Goal: Task Accomplishment & Management: Manage account settings

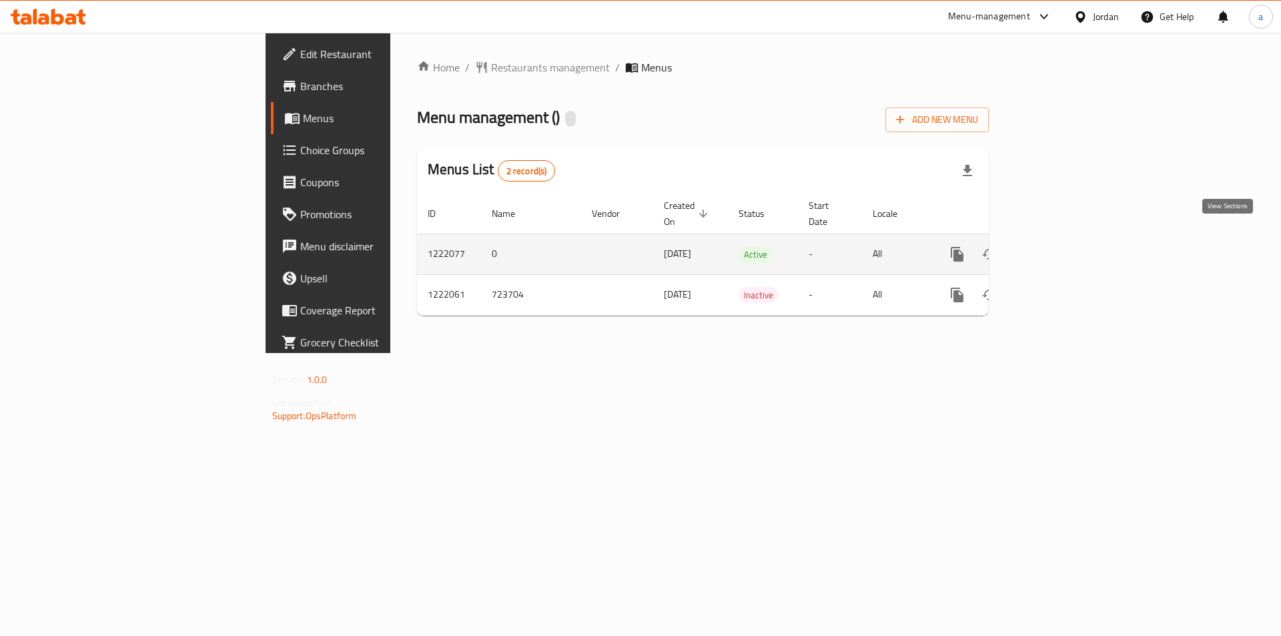
click at [1061, 246] on icon "enhanced table" at bounding box center [1053, 254] width 16 height 16
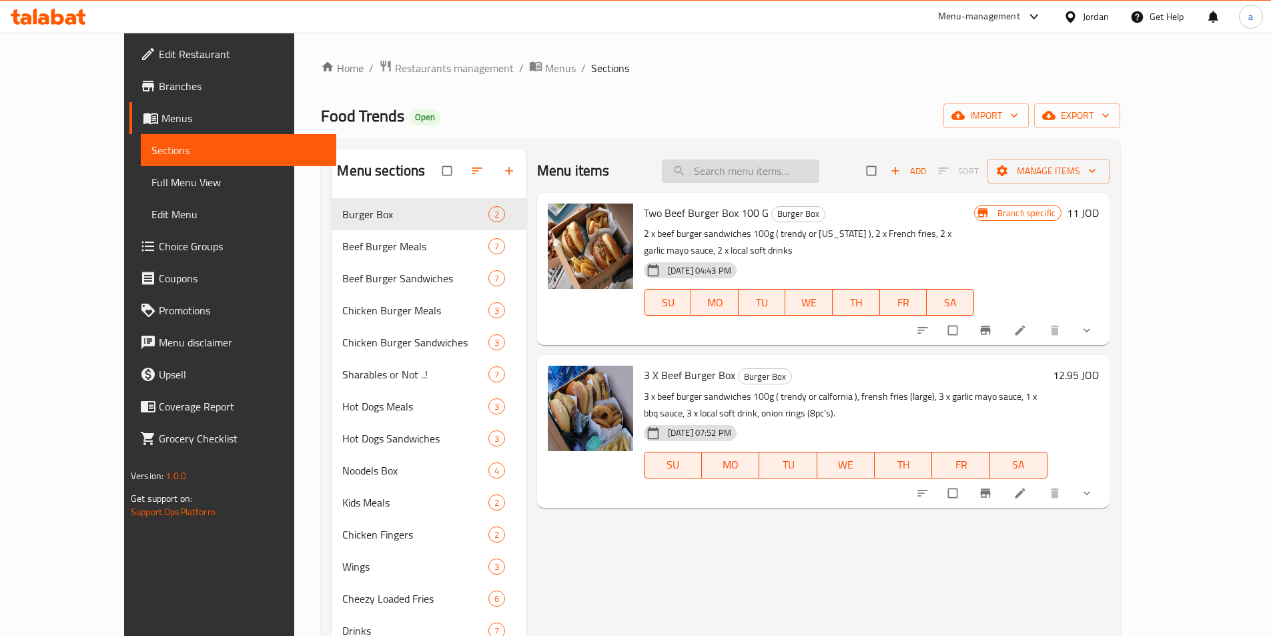
click at [775, 173] on input "search" at bounding box center [740, 170] width 157 height 23
paste input "Trendy - With Fries And Local Drink"
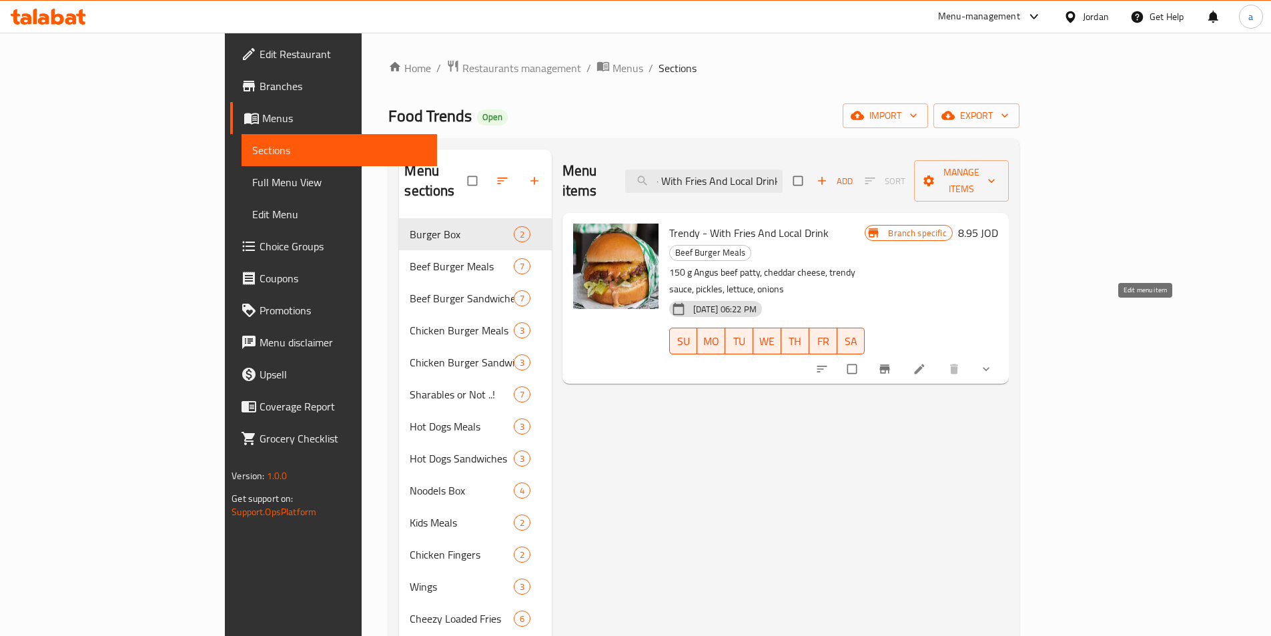
type input "Trendy - With Fries And Local Drink"
click at [924, 364] on icon at bounding box center [919, 369] width 10 height 10
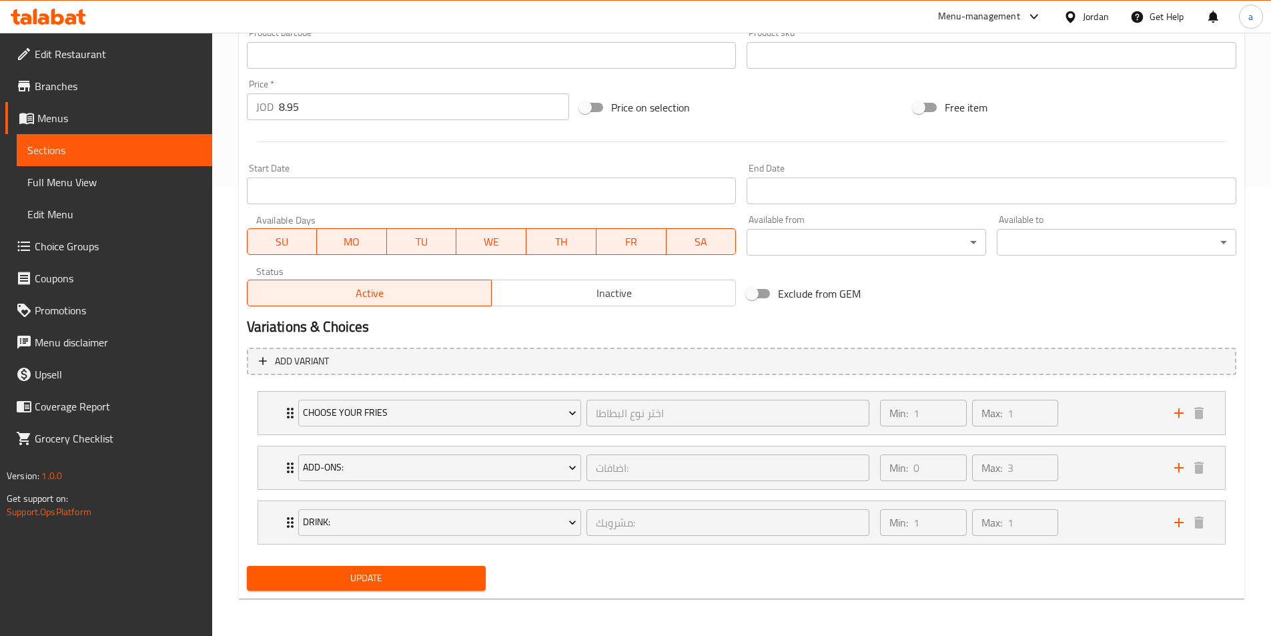
scroll to position [449, 0]
click at [1067, 419] on div "Min: 1 ​ Max: 1 ​" at bounding box center [1019, 413] width 294 height 43
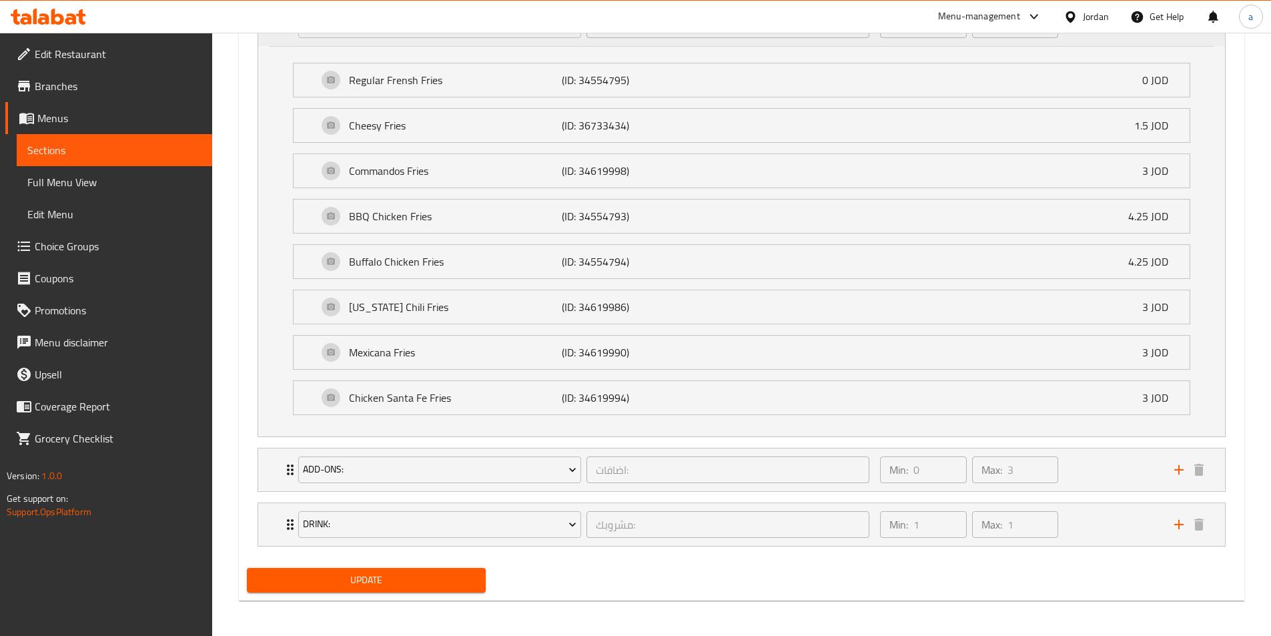
scroll to position [839, 0]
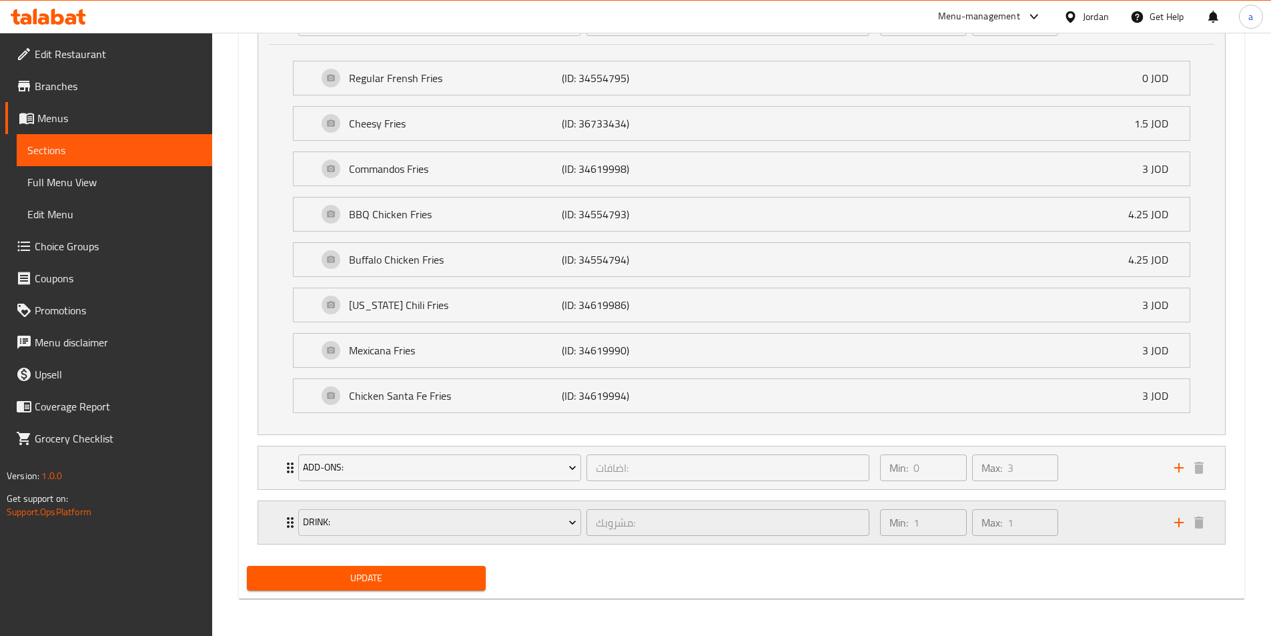
click at [1077, 520] on div "Min: 1 ​ Max: 1 ​" at bounding box center [1019, 522] width 294 height 43
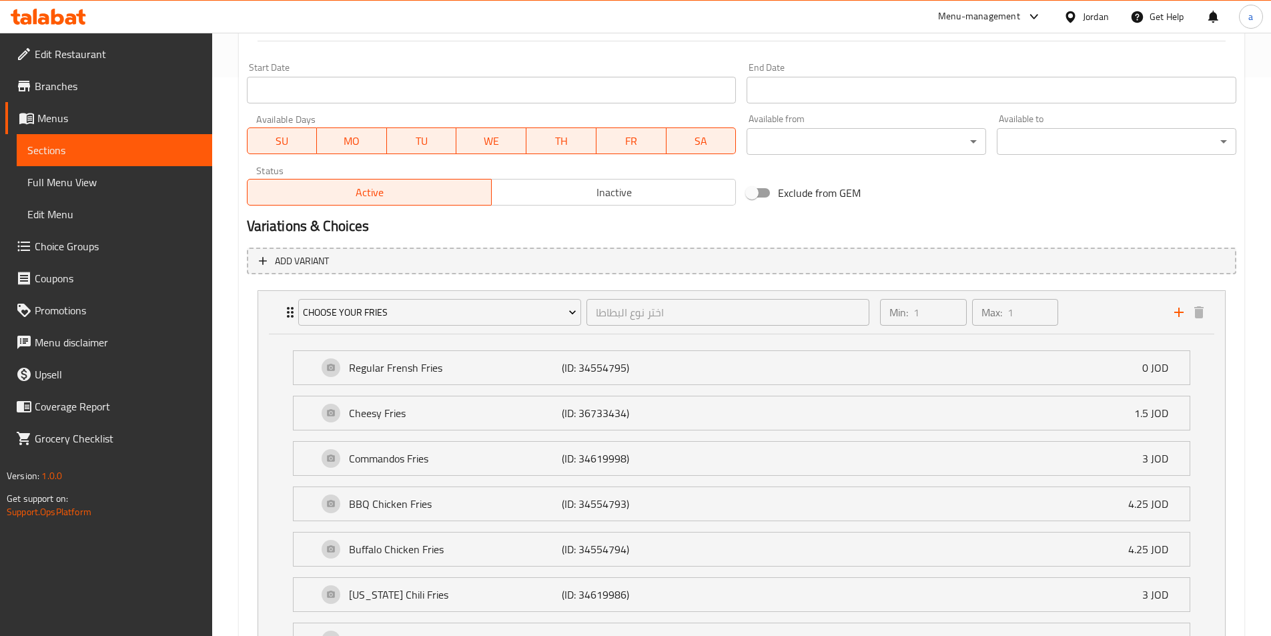
scroll to position [667, 0]
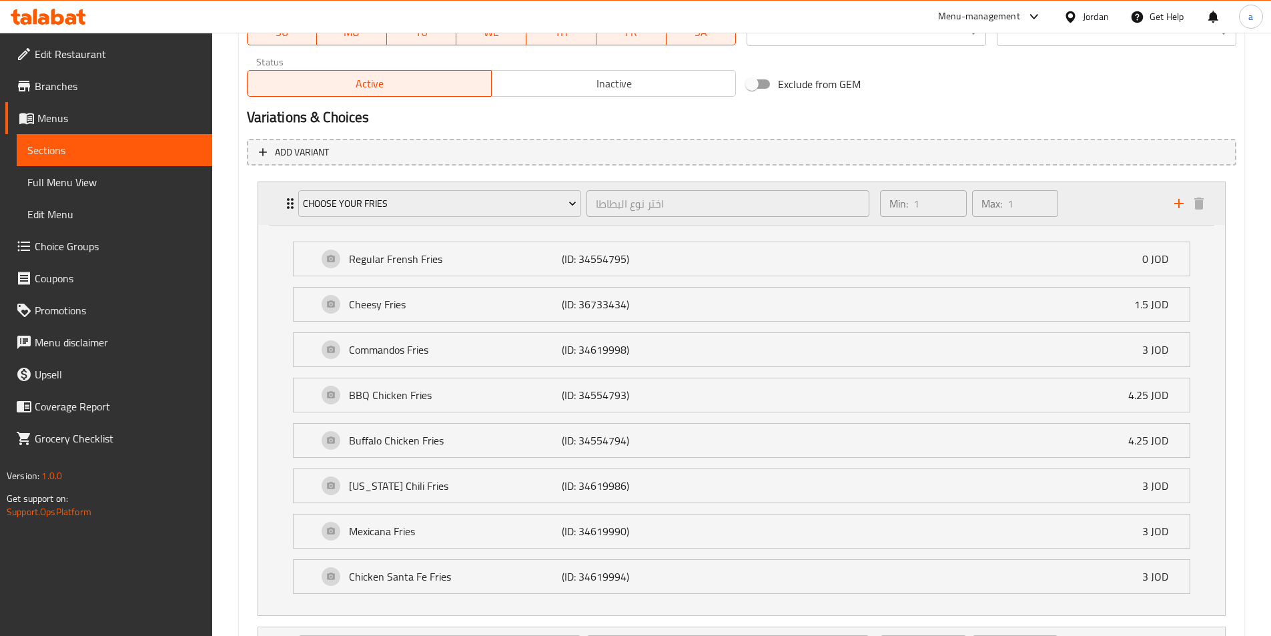
drag, startPoint x: 1070, startPoint y: 204, endPoint x: 1063, endPoint y: 215, distance: 12.6
click at [1070, 204] on div "Min: 1 ​ Max: 1 ​" at bounding box center [1019, 203] width 294 height 43
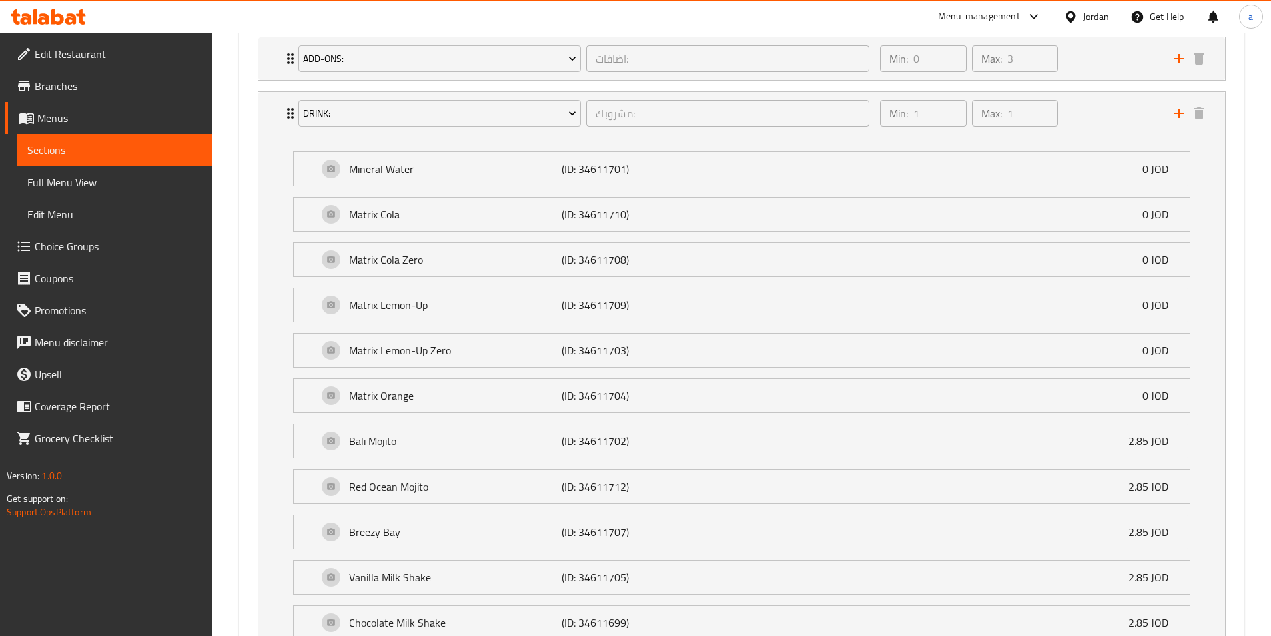
scroll to position [779, 0]
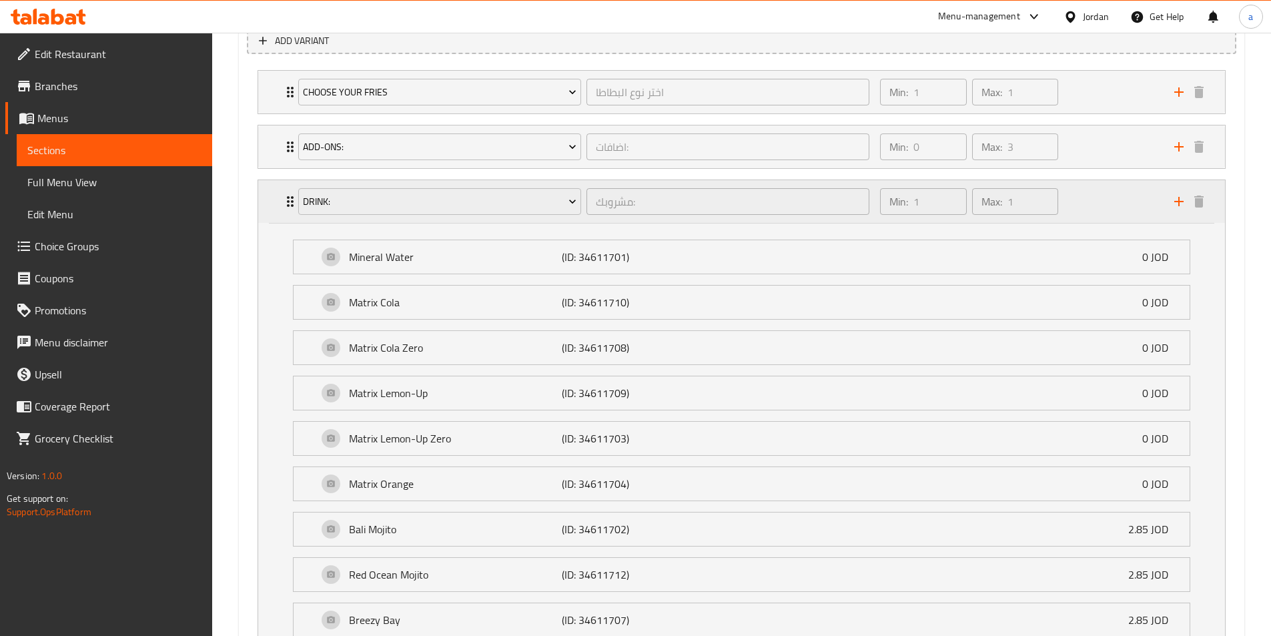
click at [1086, 193] on div "Min: 1 ​ Max: 1 ​" at bounding box center [1019, 201] width 294 height 43
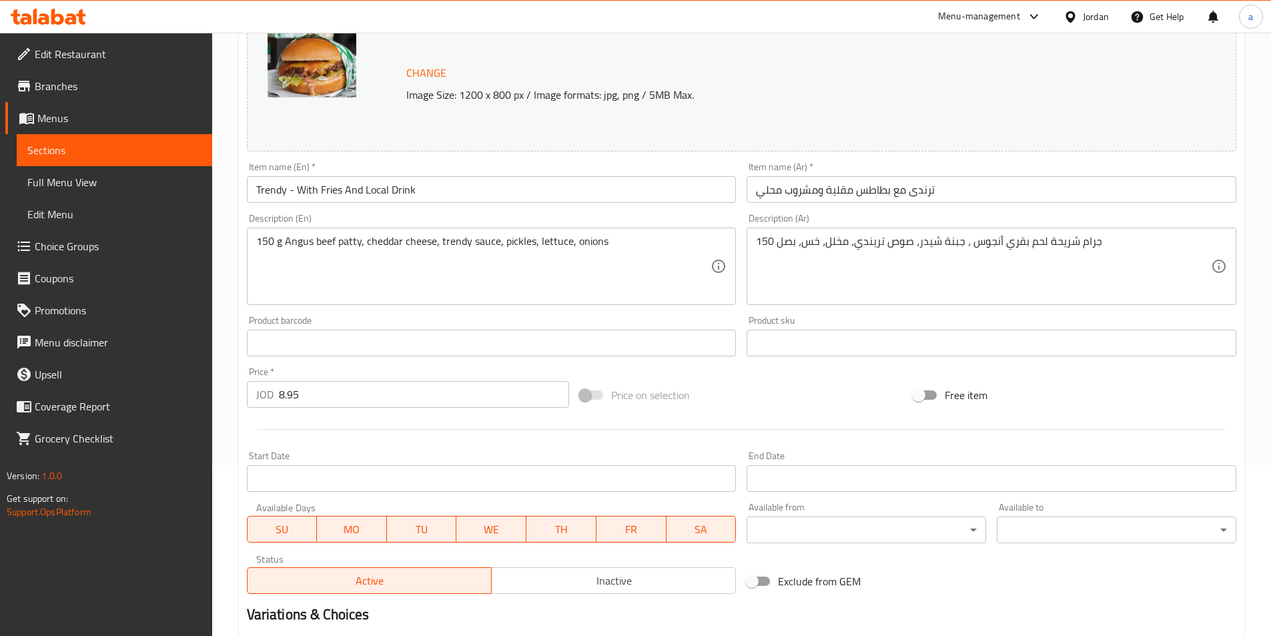
scroll to position [0, 0]
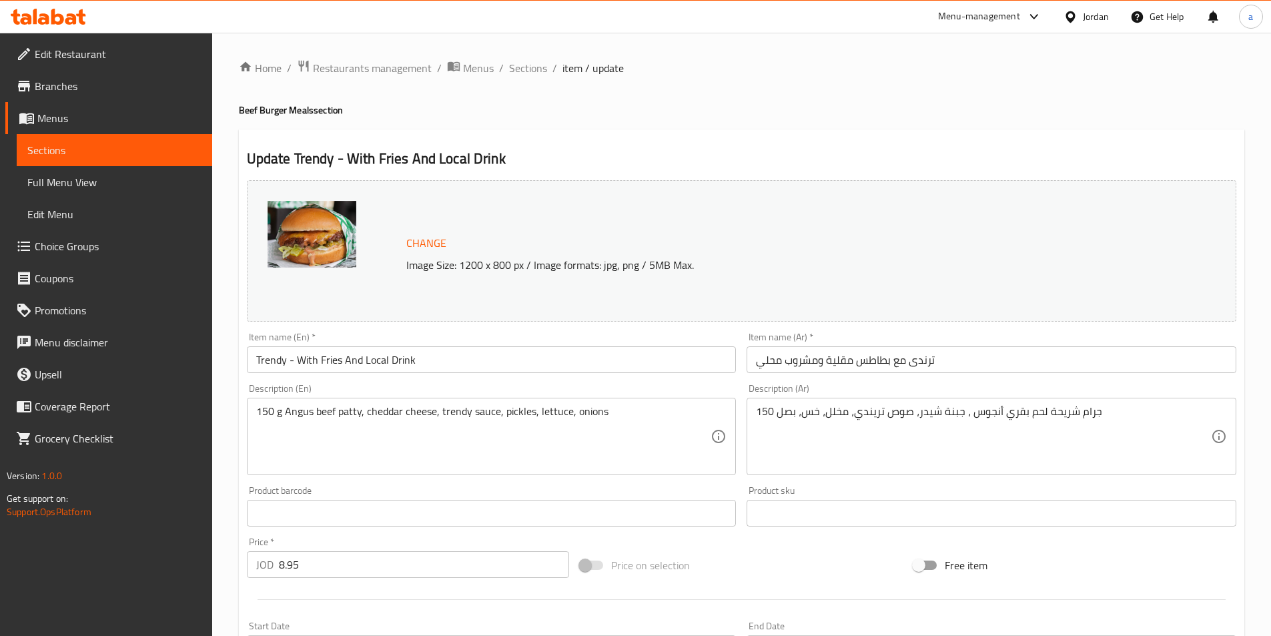
click at [67, 145] on span "Sections" at bounding box center [114, 150] width 174 height 16
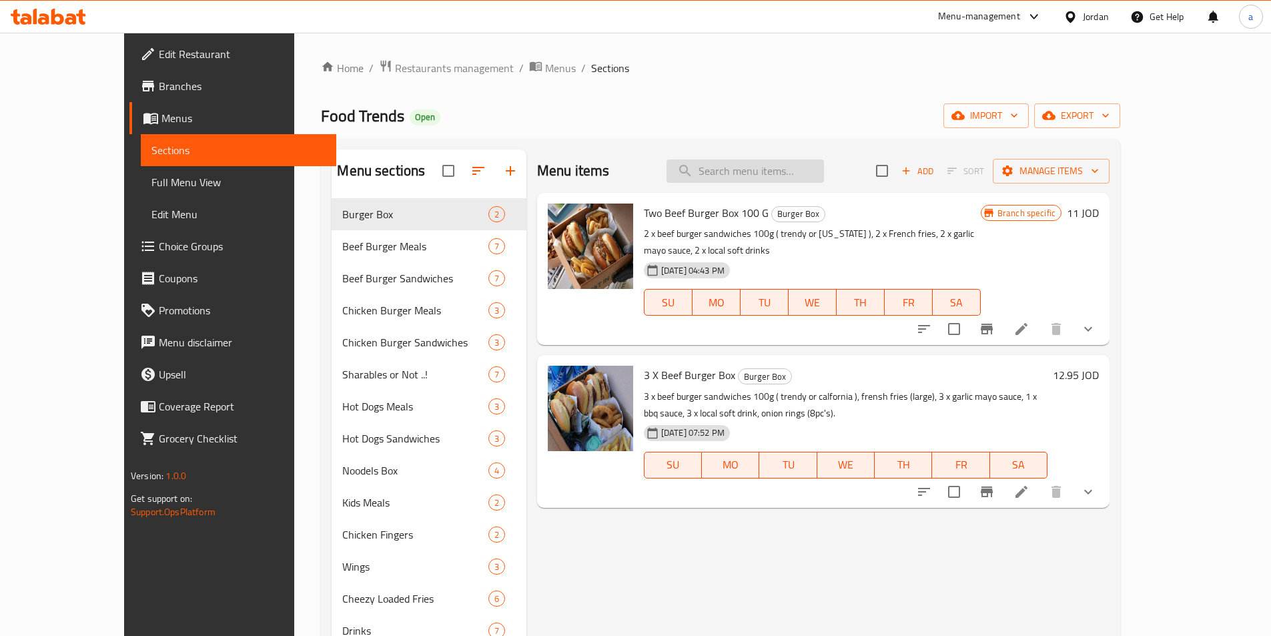
click at [752, 169] on input "search" at bounding box center [744, 170] width 157 height 23
paste input "Classic - With Fries And Local Drink"
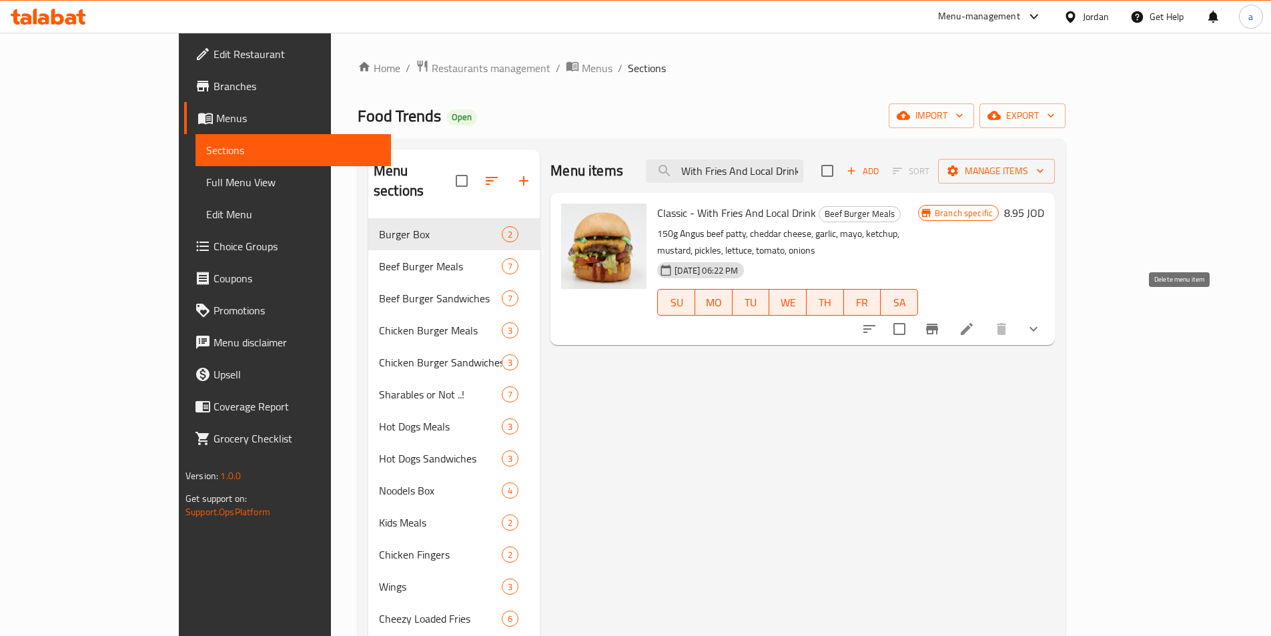
type input "Classic - With Fries And Local Drink"
click at [975, 321] on icon at bounding box center [967, 329] width 16 height 16
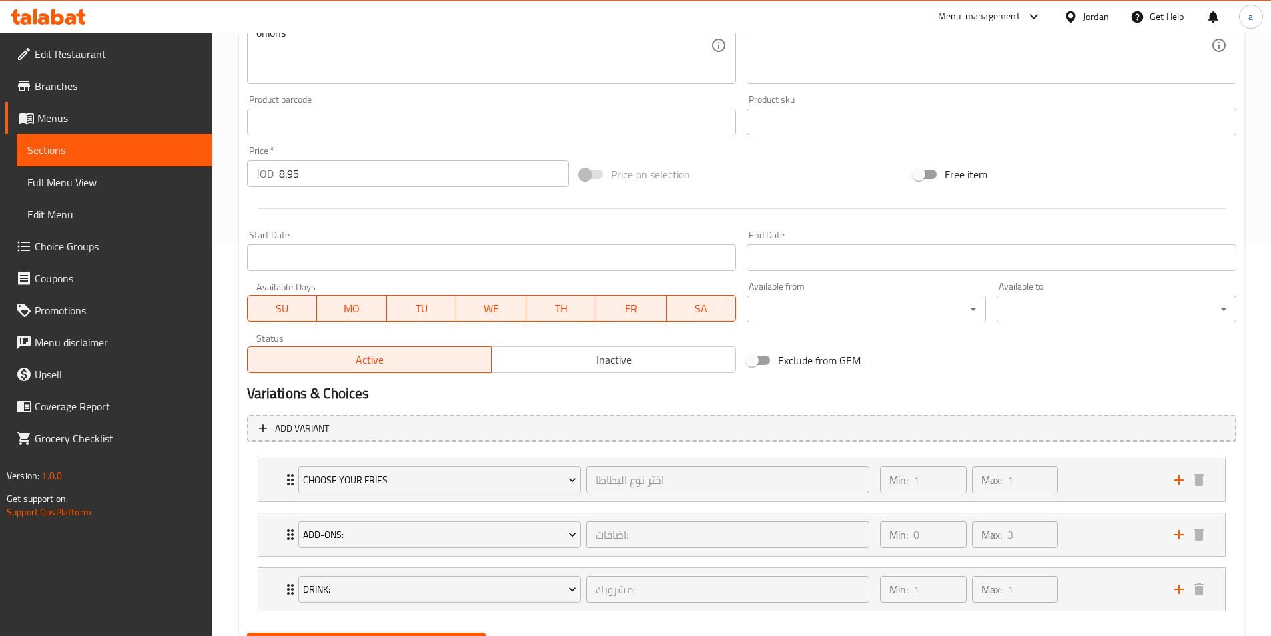
scroll to position [458, 0]
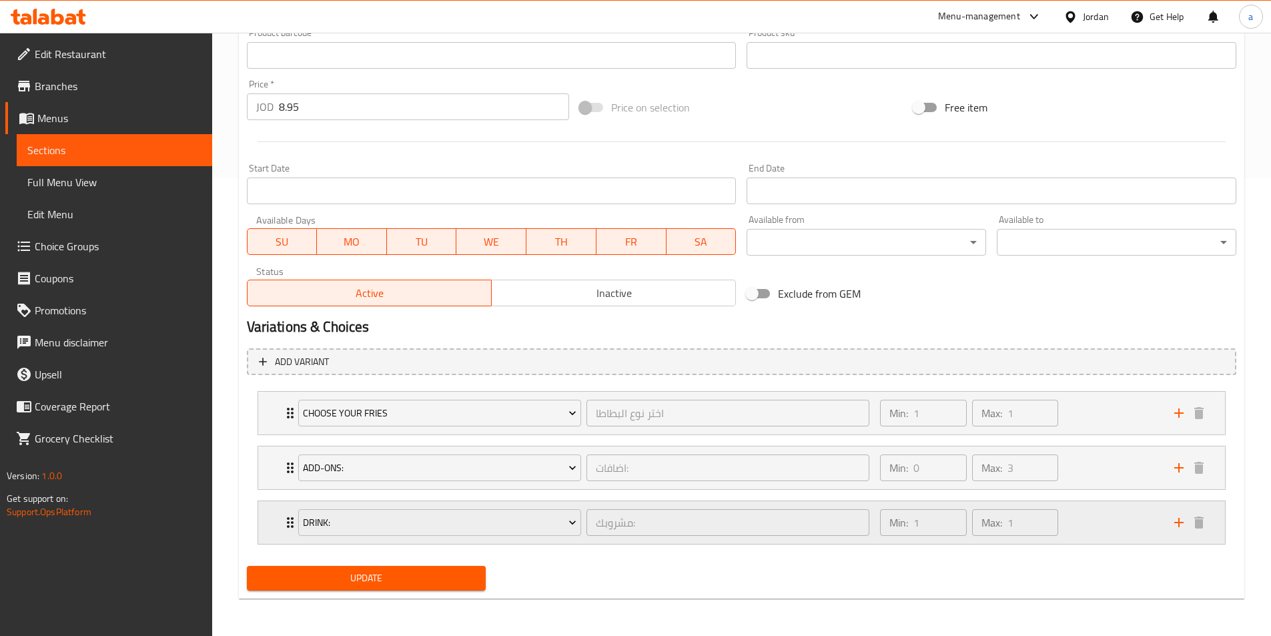
click at [1073, 523] on div "Min: 1 ​ Max: 1 ​" at bounding box center [1019, 522] width 294 height 43
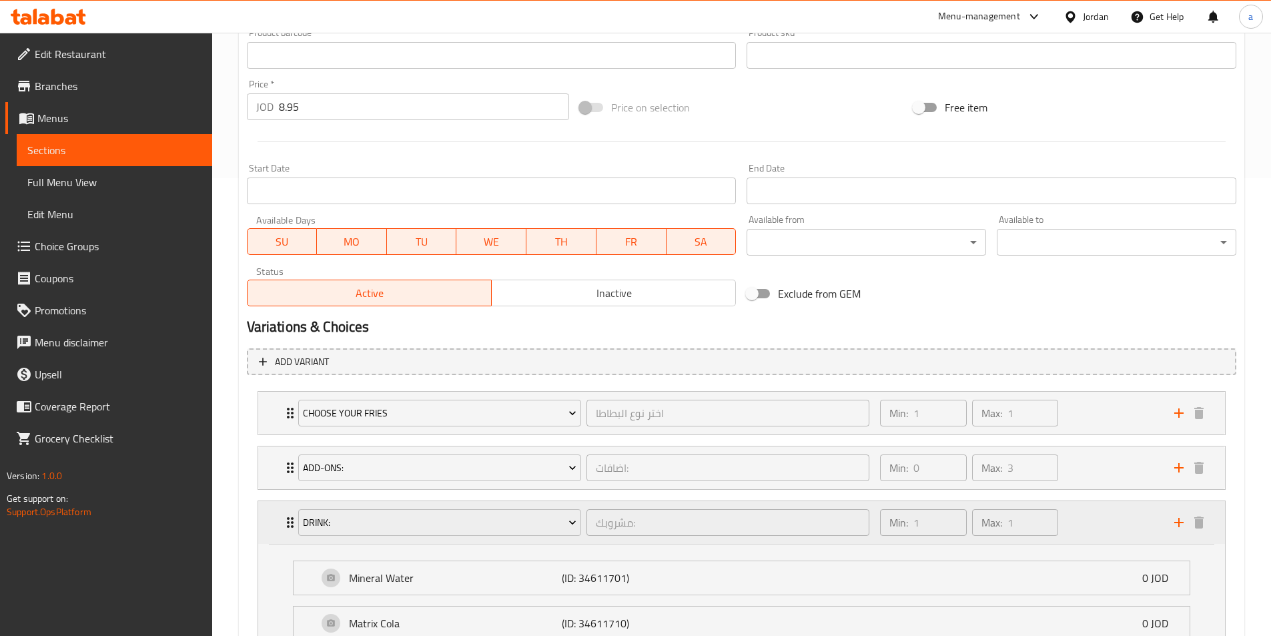
scroll to position [504, 0]
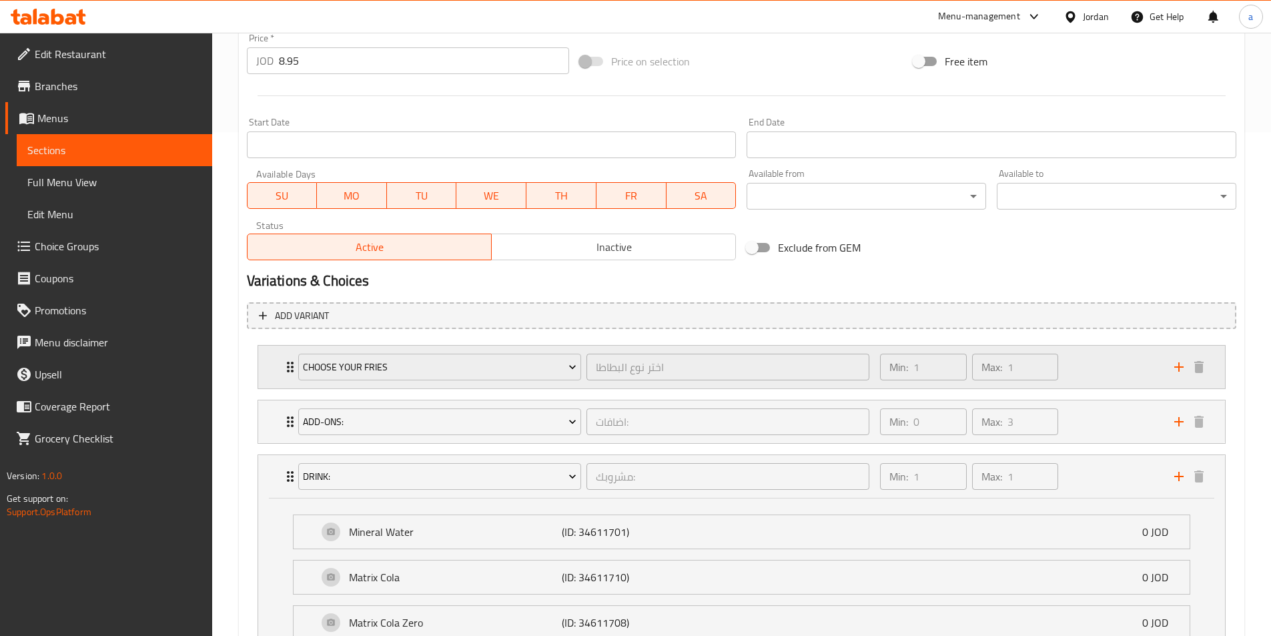
click at [1072, 383] on div "Min: 1 ​ Max: 1 ​" at bounding box center [1019, 367] width 294 height 43
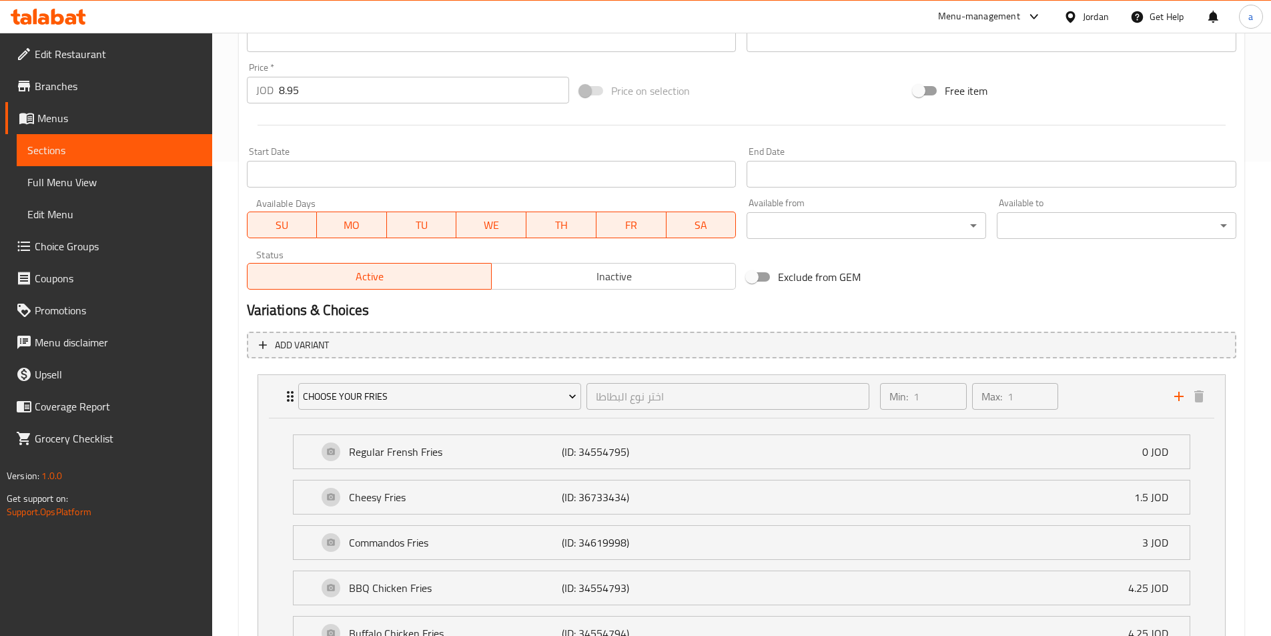
scroll to position [0, 0]
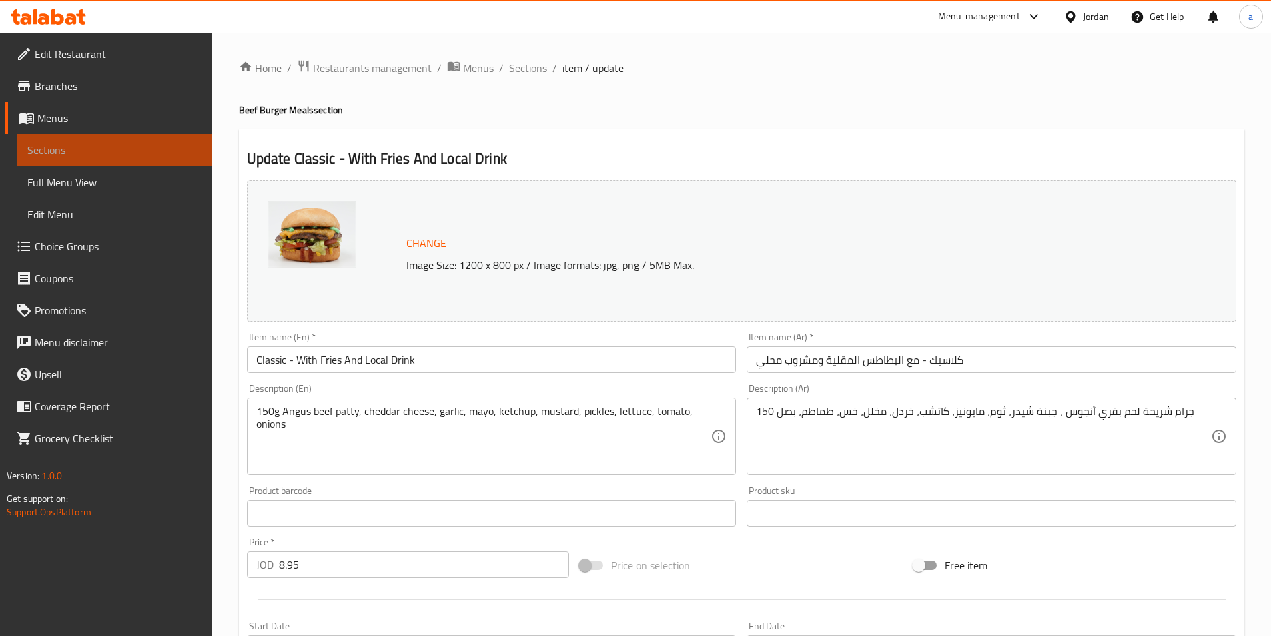
click at [84, 157] on span "Sections" at bounding box center [114, 150] width 174 height 16
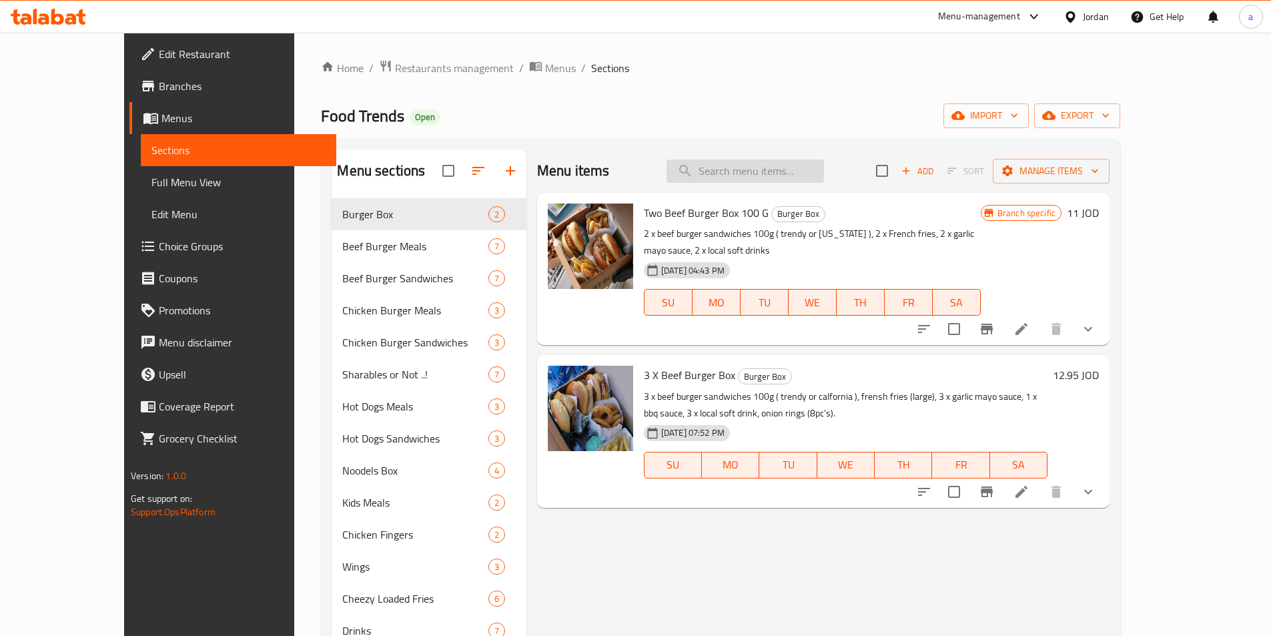
click at [783, 177] on input "search" at bounding box center [744, 170] width 157 height 23
paste input "Fury Hot 'N Spicy - With Fries And Local Drink"
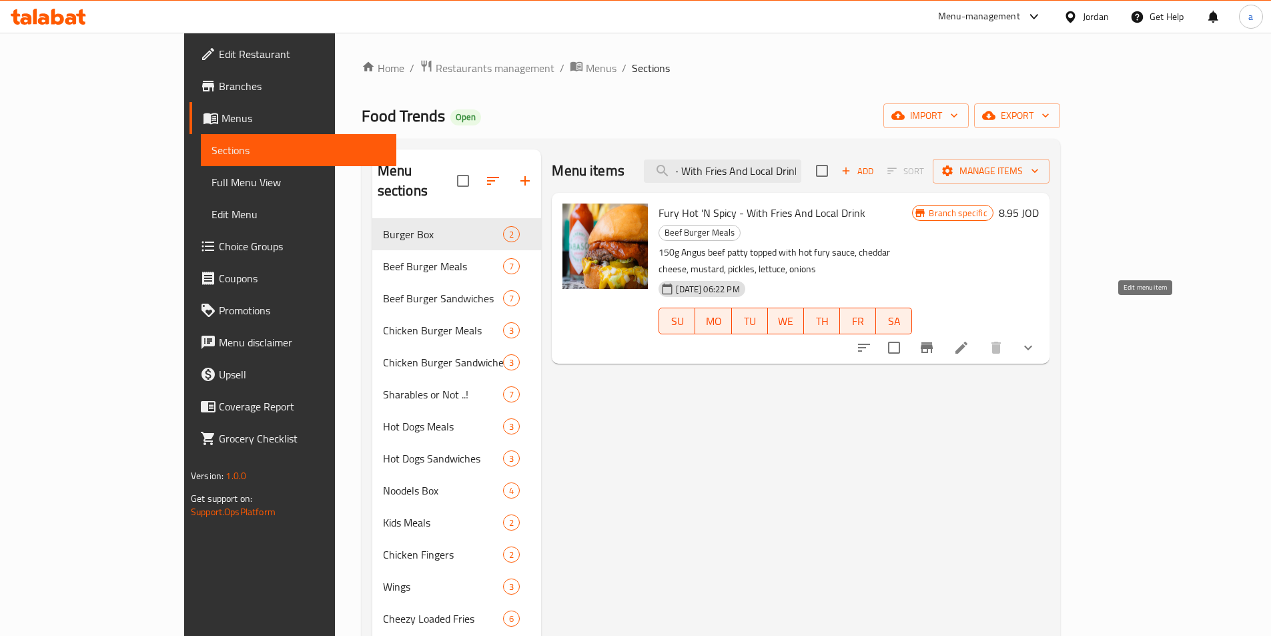
type input "Fury Hot 'N Spicy - With Fries And Local Drink"
click at [969, 340] on icon at bounding box center [961, 348] width 16 height 16
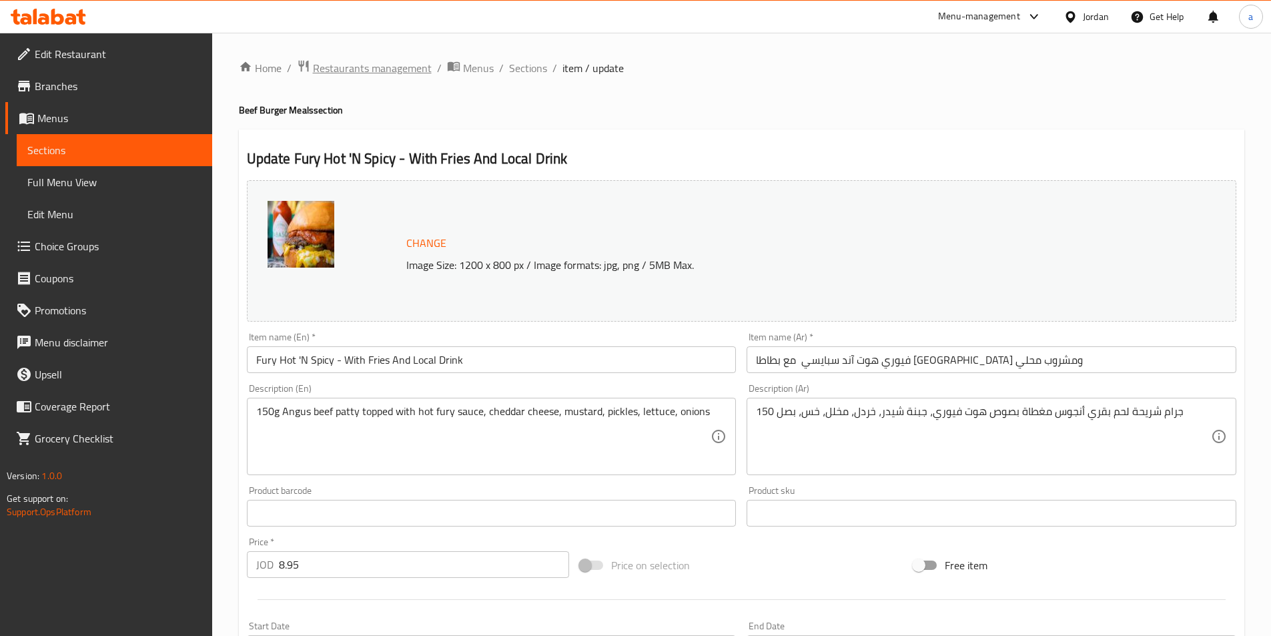
click at [339, 73] on span "Restaurants management" at bounding box center [372, 68] width 119 height 16
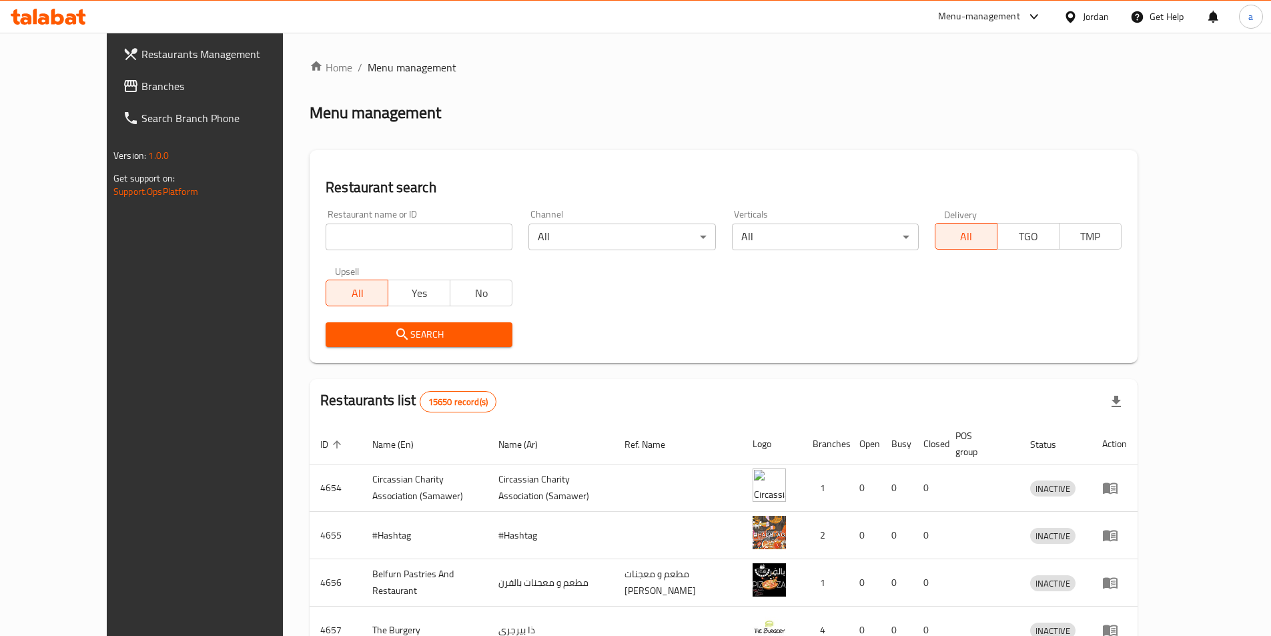
click at [141, 89] on span "Branches" at bounding box center [224, 86] width 167 height 16
